Goal: Find specific page/section: Find specific page/section

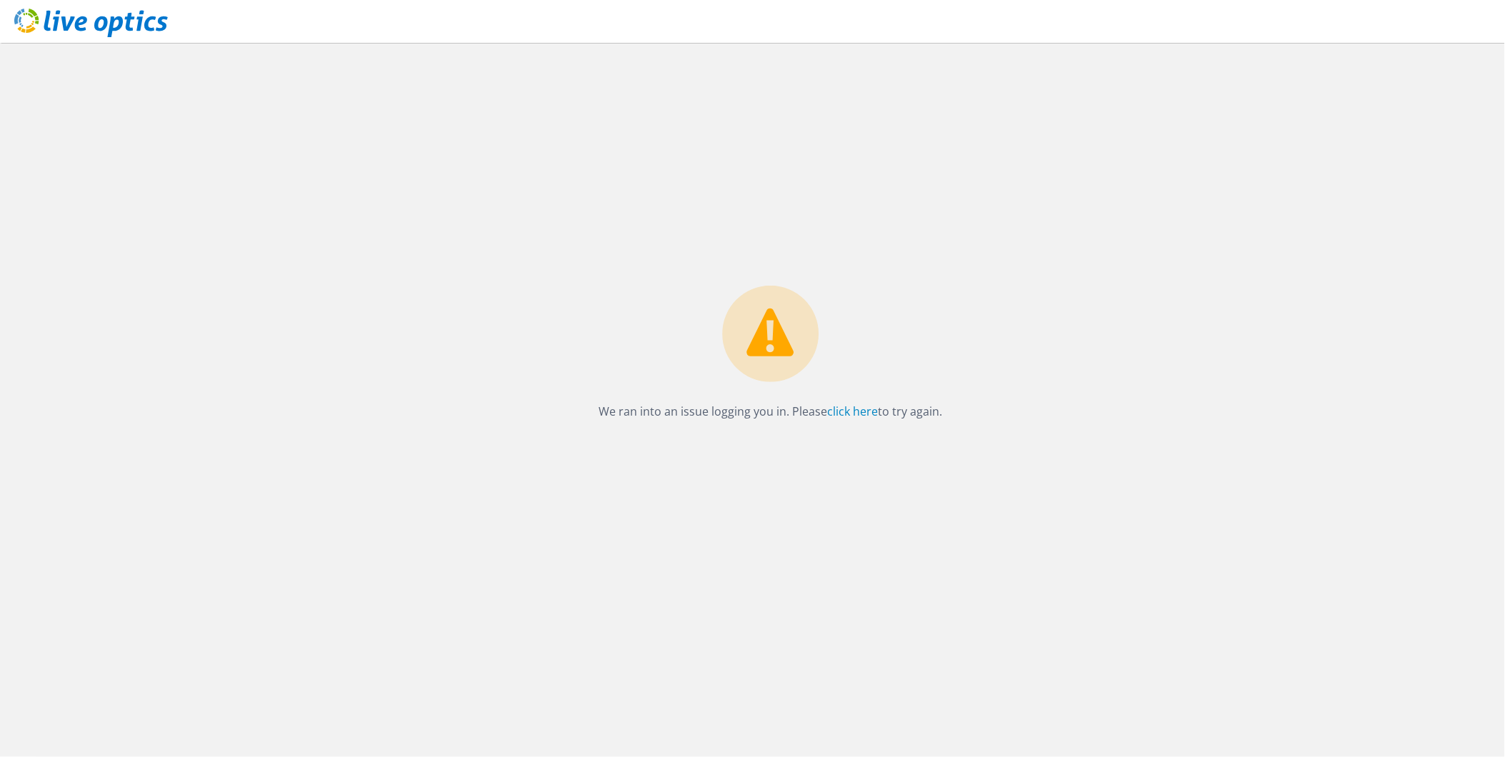
click at [119, 29] on use at bounding box center [91, 23] width 154 height 29
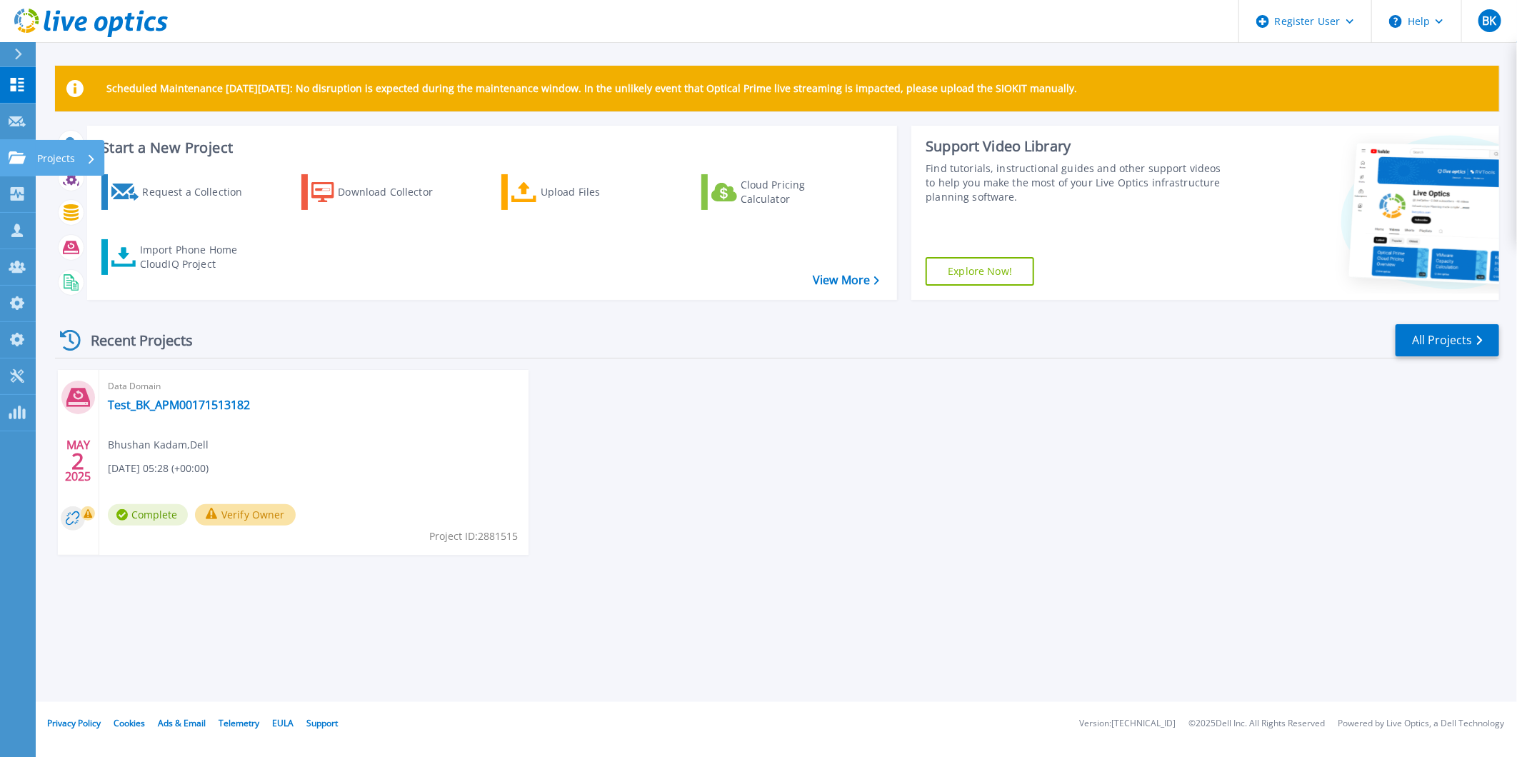
click at [54, 161] on p "Projects" at bounding box center [56, 158] width 38 height 37
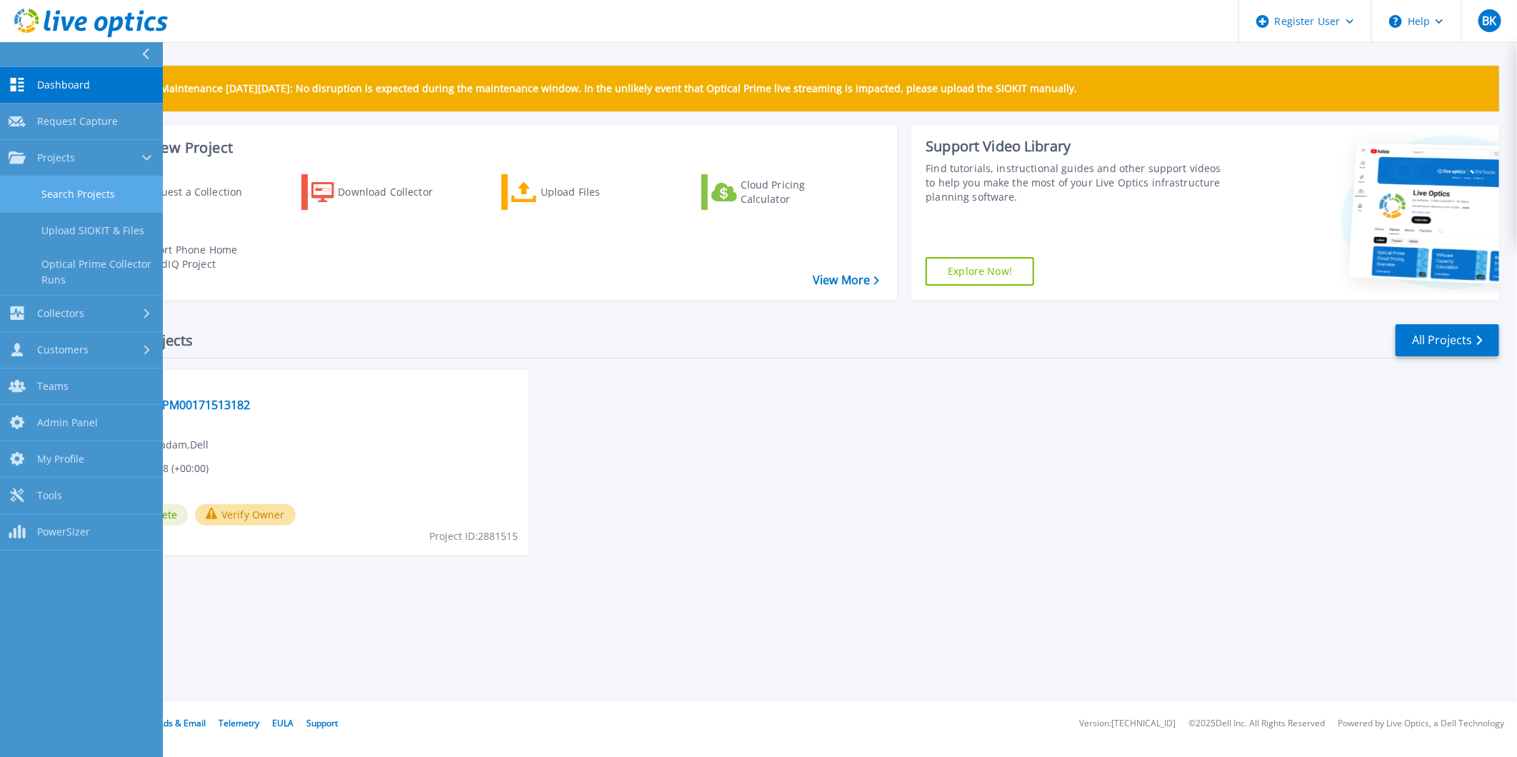
click at [66, 181] on link "Search Projects" at bounding box center [81, 194] width 163 height 36
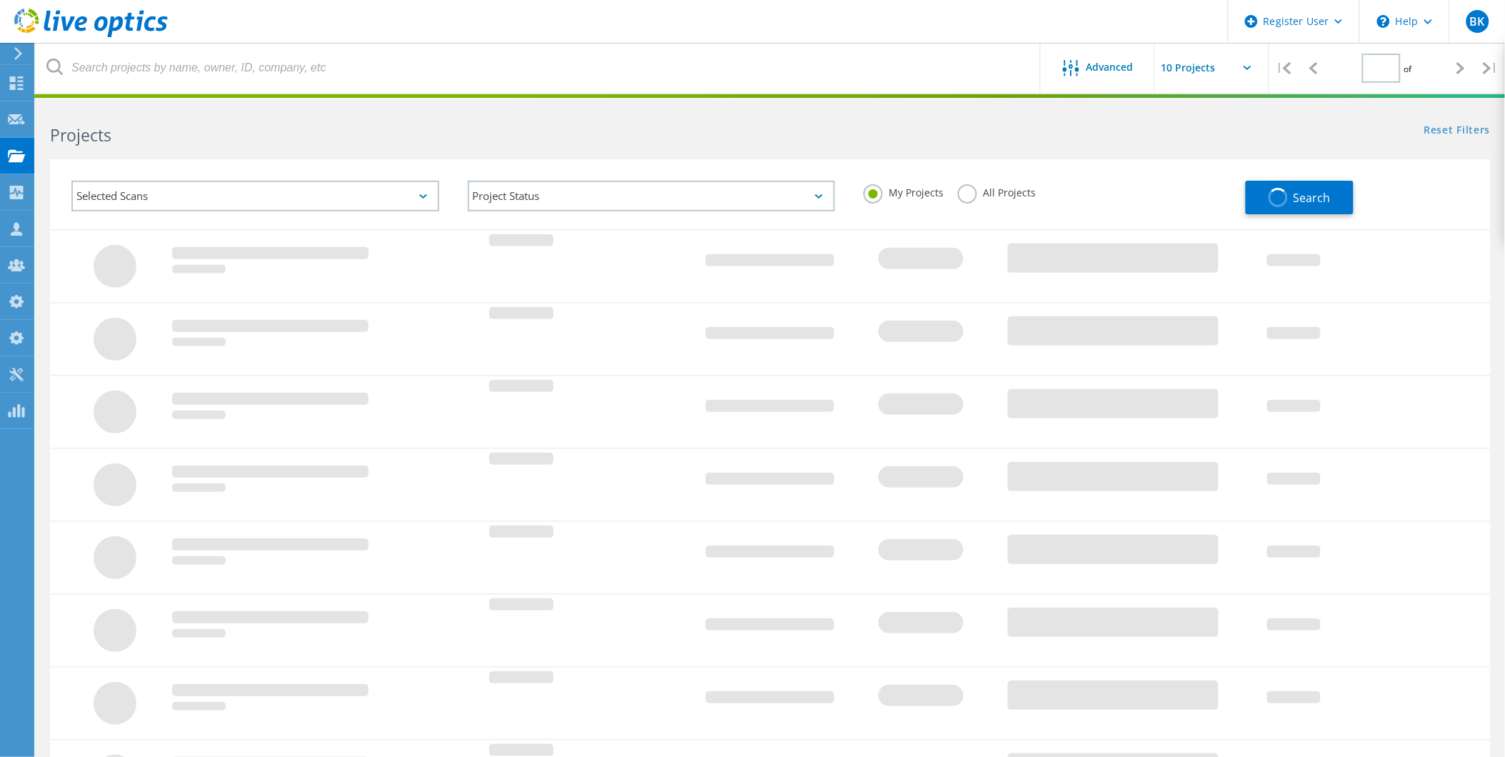
type input "1"
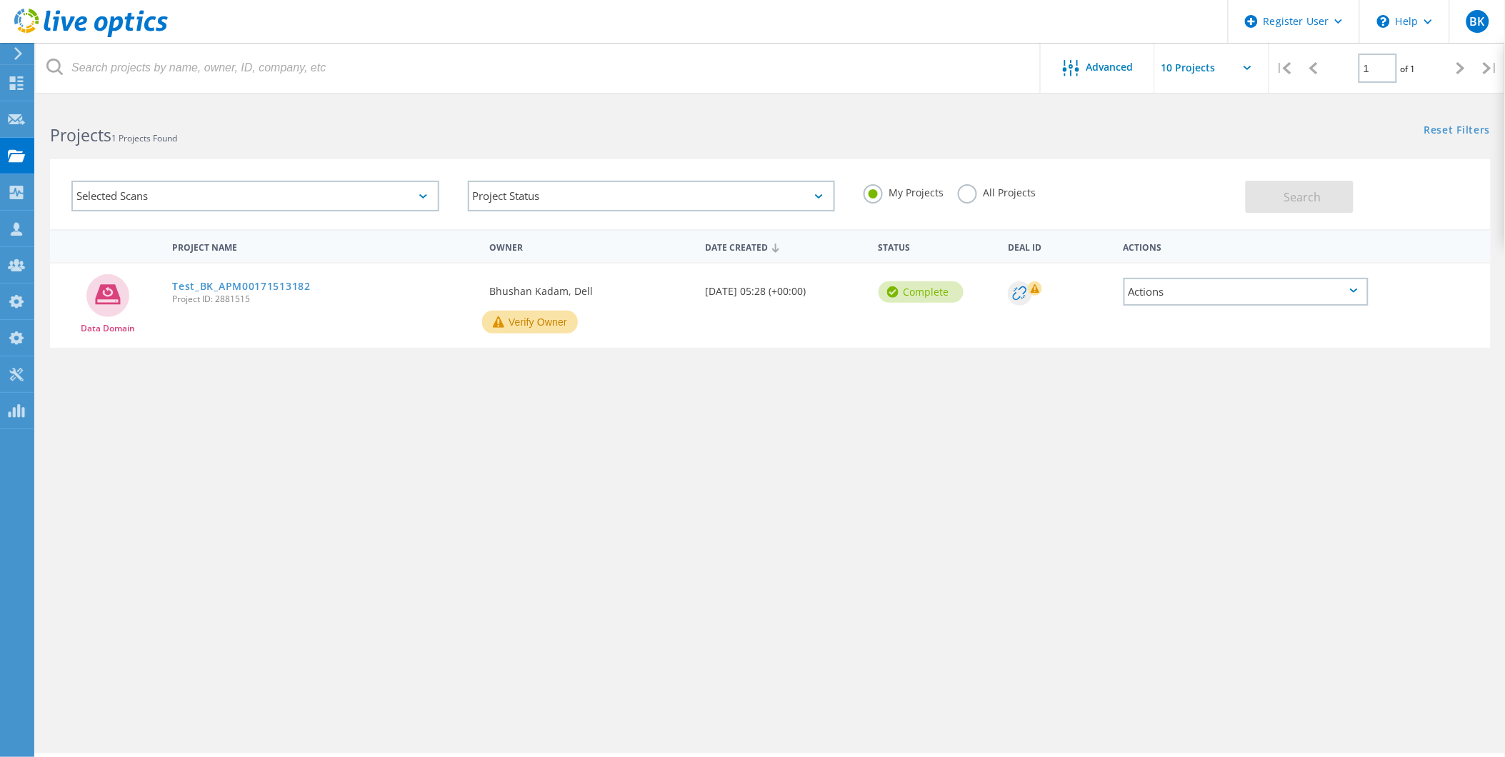
drag, startPoint x: 540, startPoint y: 328, endPoint x: 255, endPoint y: 295, distance: 286.9
click at [255, 295] on span "Project ID: 2881515" at bounding box center [323, 299] width 303 height 9
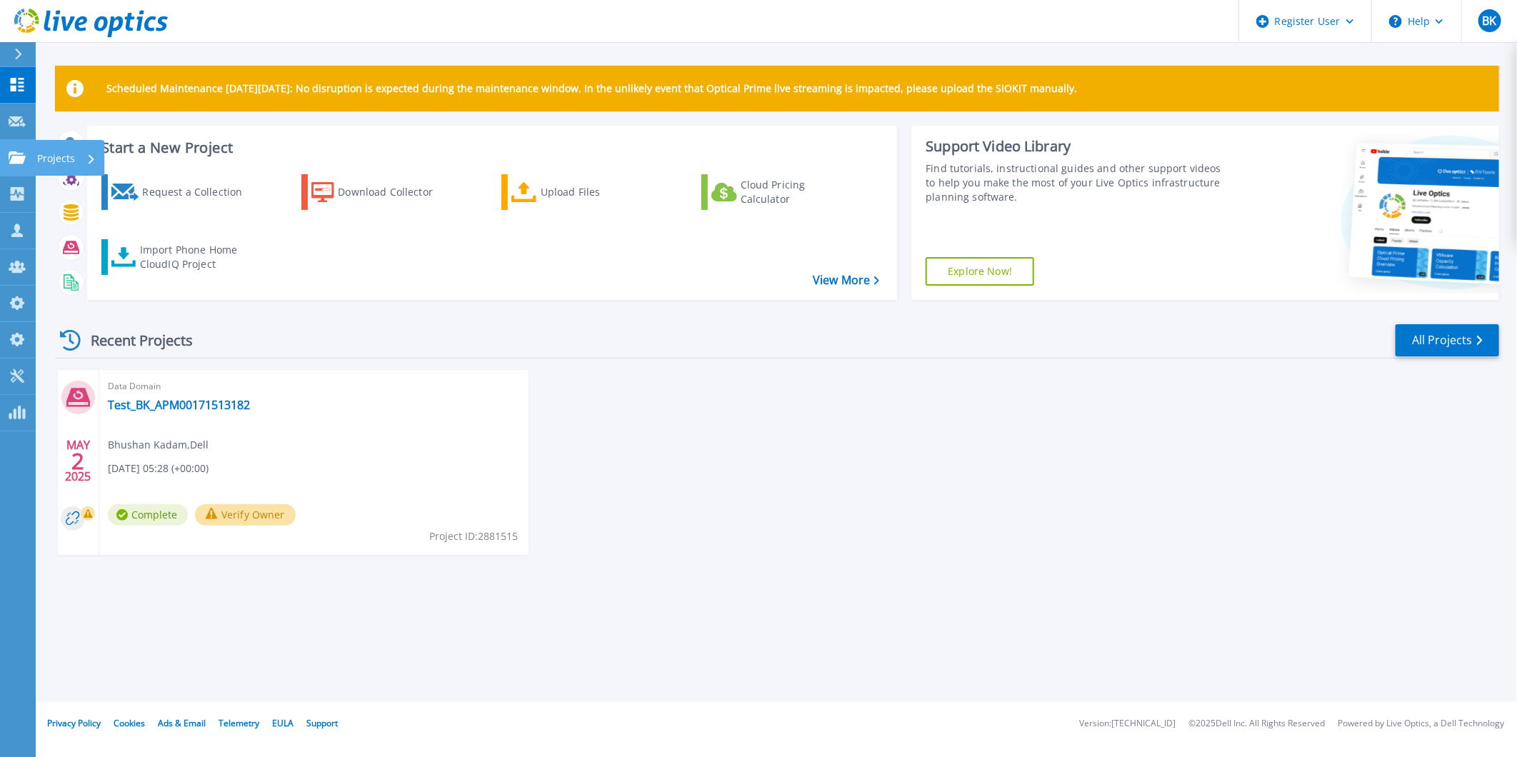
click at [25, 146] on link "Projects Projects" at bounding box center [18, 158] width 36 height 36
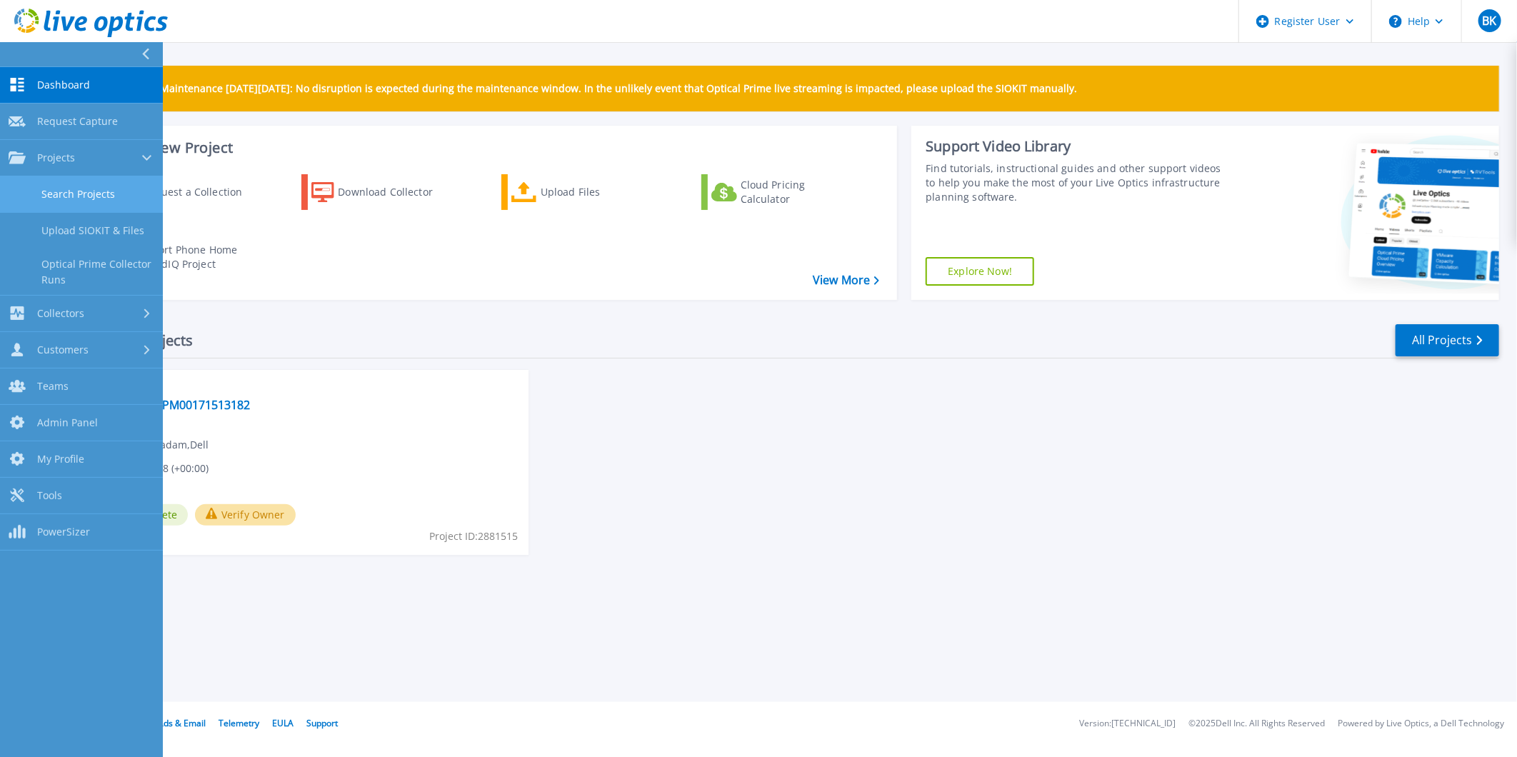
click at [79, 183] on link "Search Projects" at bounding box center [81, 194] width 163 height 36
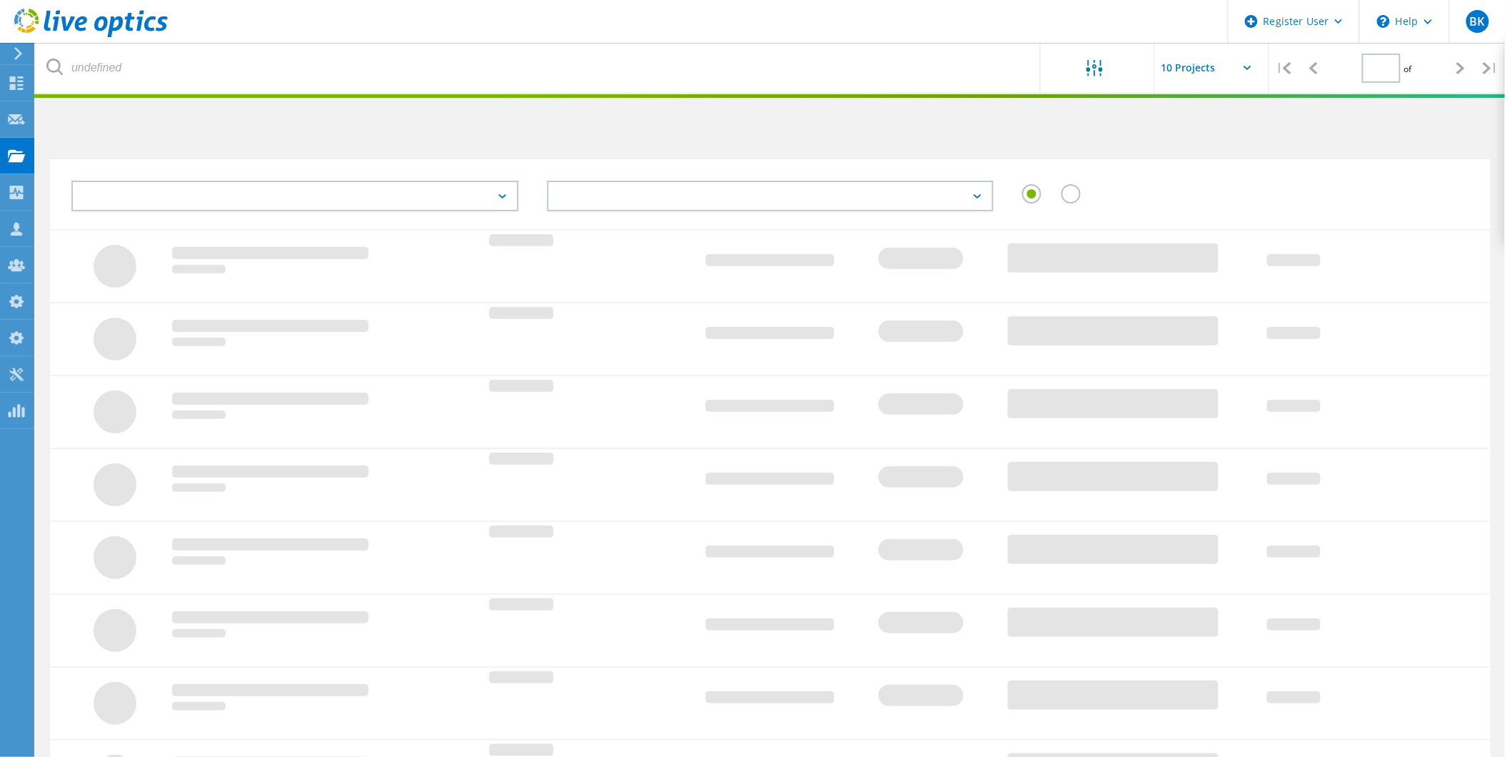
type input "1"
